Goal: Navigation & Orientation: Find specific page/section

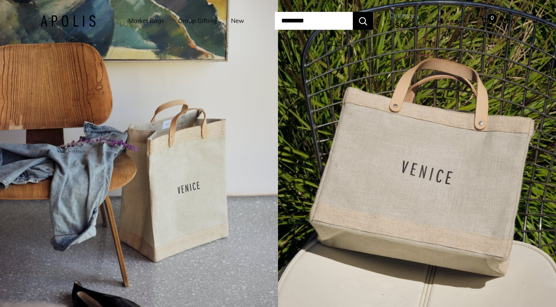
click at [147, 22] on link "Market Bags" at bounding box center [146, 20] width 36 height 11
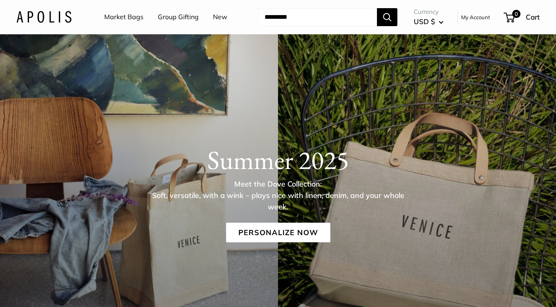
click at [213, 19] on link "New" at bounding box center [220, 17] width 14 height 12
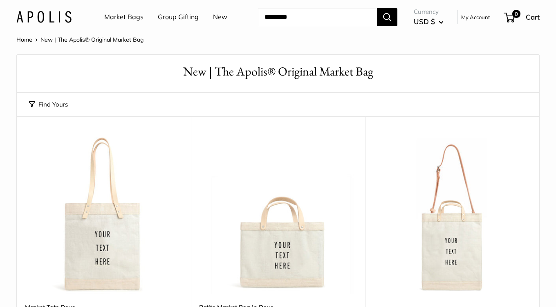
click at [131, 19] on link "Market Bags" at bounding box center [123, 17] width 39 height 12
